Goal: Task Accomplishment & Management: Complete application form

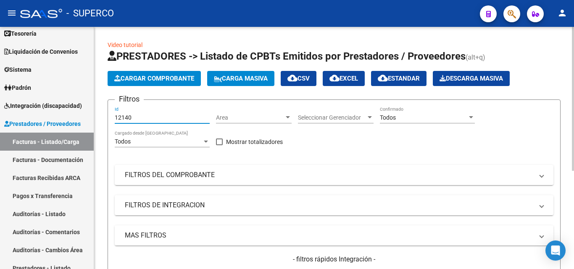
drag, startPoint x: 152, startPoint y: 117, endPoint x: 94, endPoint y: 117, distance: 57.6
click at [94, 117] on div "Video tutorial PRESTADORES -> Listado de CPBTs Emitidos por Prestadores / Prove…" at bounding box center [334, 227] width 480 height 401
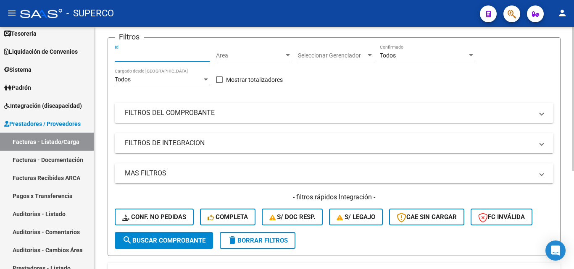
scroll to position [165, 0]
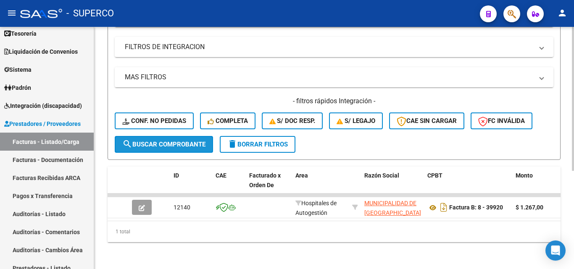
click at [187, 136] on button "search Buscar Comprobante" at bounding box center [164, 144] width 98 height 17
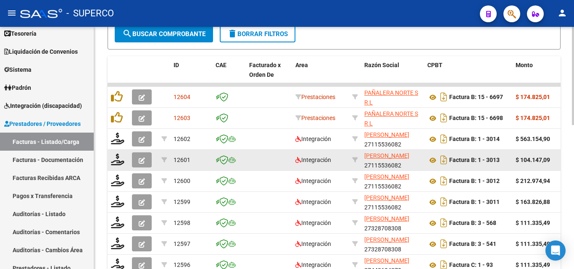
scroll to position [249, 0]
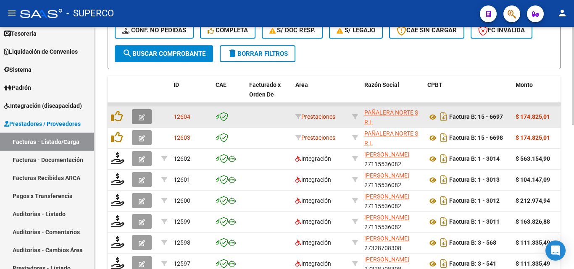
click at [141, 116] on icon "button" at bounding box center [142, 117] width 6 height 6
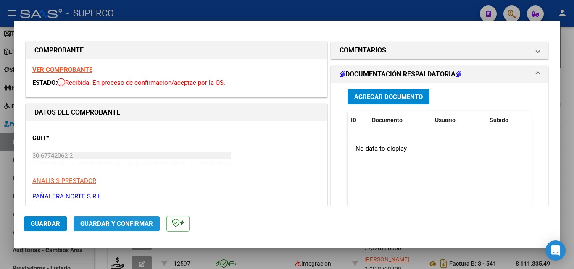
click at [125, 223] on span "Guardar y Confirmar" at bounding box center [116, 224] width 73 height 8
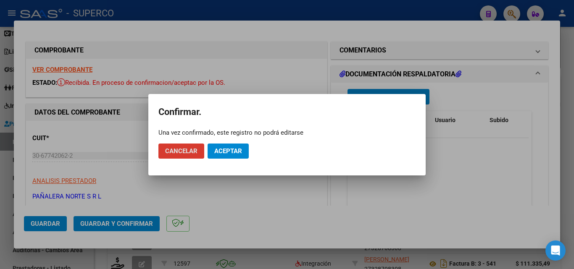
click at [229, 149] on span "Aceptar" at bounding box center [228, 152] width 28 height 8
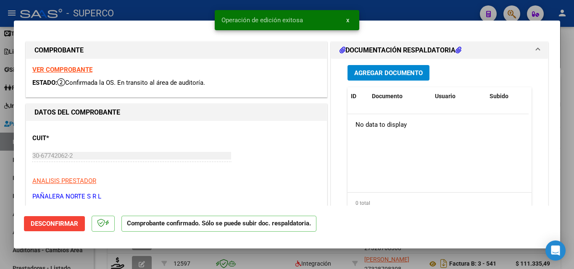
type input "$ 0,00"
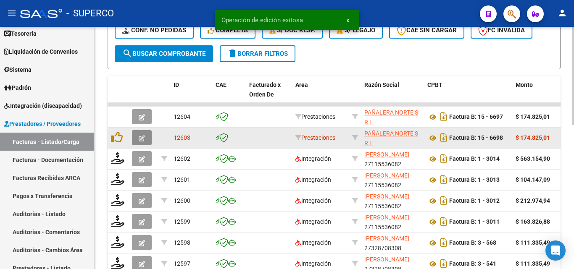
click at [140, 138] on icon "button" at bounding box center [142, 138] width 6 height 6
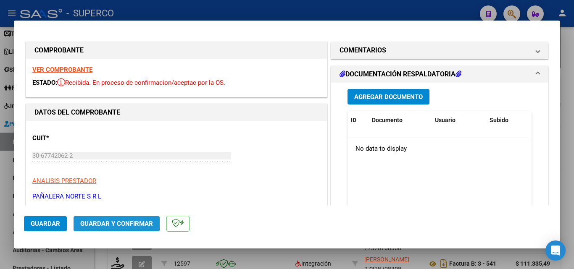
click at [114, 222] on span "Guardar y Confirmar" at bounding box center [116, 224] width 73 height 8
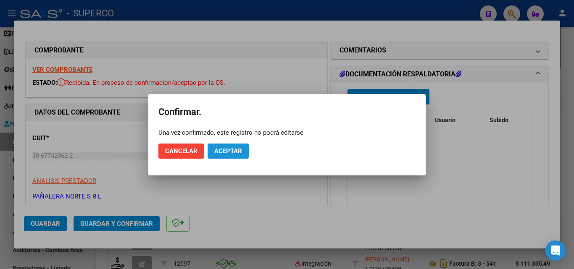
click at [232, 152] on span "Aceptar" at bounding box center [228, 152] width 28 height 8
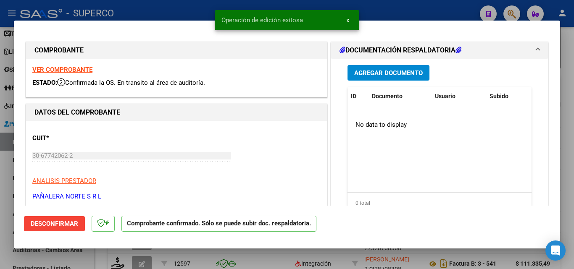
type input "$ 0,00"
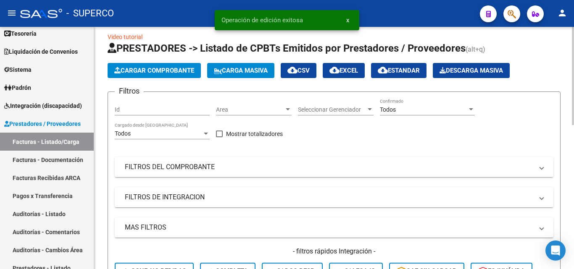
scroll to position [0, 0]
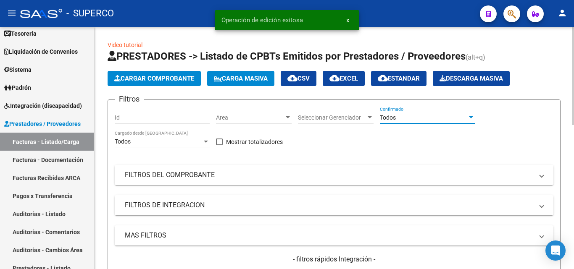
click at [387, 119] on span "Todos" at bounding box center [388, 117] width 16 height 7
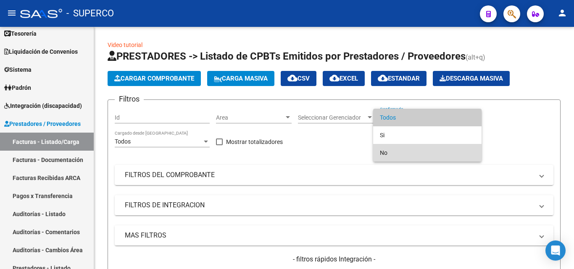
click at [388, 152] on span "No" at bounding box center [427, 153] width 95 height 18
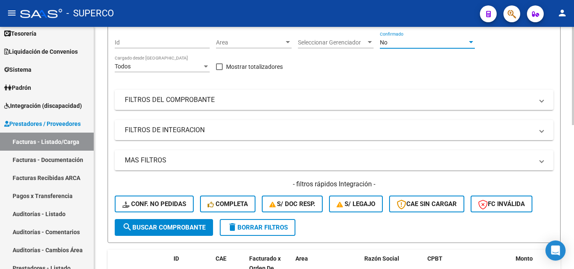
scroll to position [126, 0]
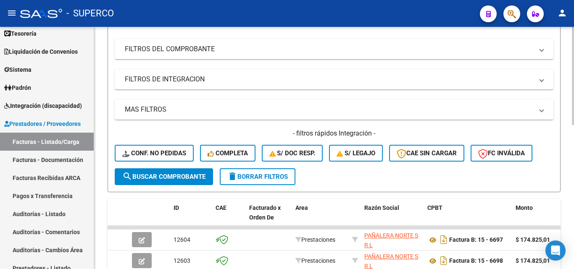
click at [171, 177] on span "search Buscar Comprobante" at bounding box center [163, 177] width 83 height 8
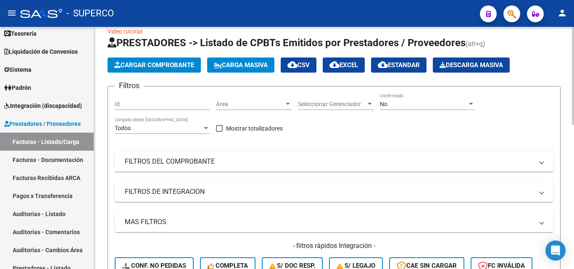
scroll to position [0, 0]
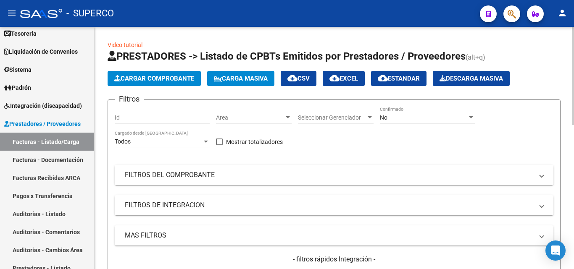
click at [387, 118] on span "No" at bounding box center [384, 117] width 8 height 7
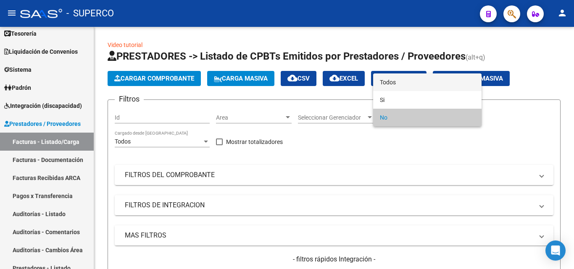
click at [391, 81] on span "Todos" at bounding box center [427, 83] width 95 height 18
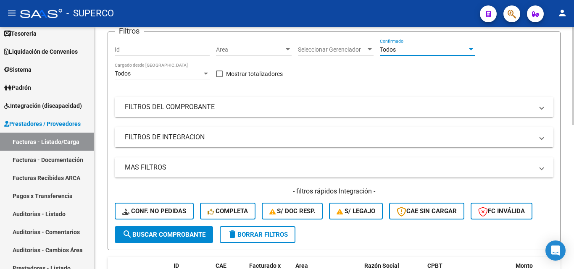
scroll to position [84, 0]
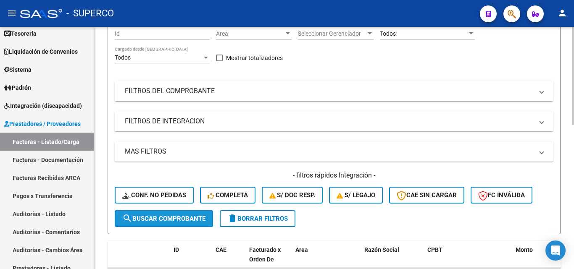
click at [156, 219] on span "search Buscar Comprobante" at bounding box center [163, 219] width 83 height 8
